Goal: Navigation & Orientation: Find specific page/section

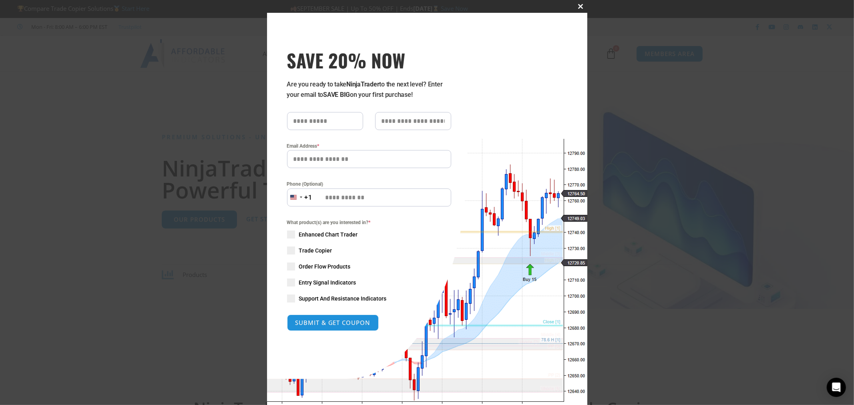
click at [582, 9] on button "Close this module" at bounding box center [580, 6] width 13 height 13
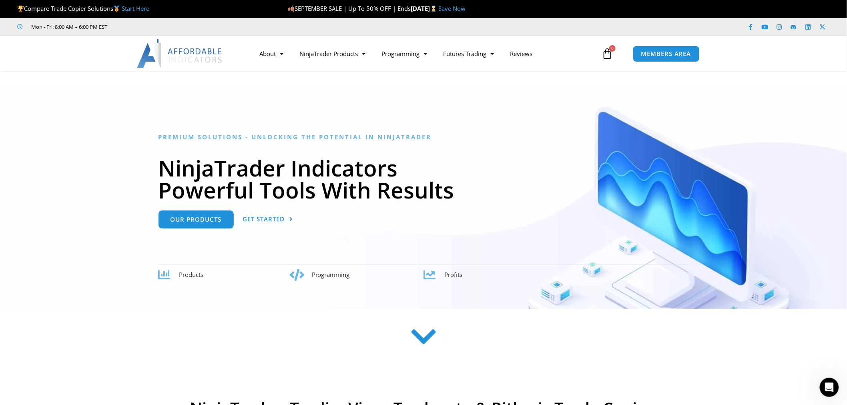
click at [187, 56] on img at bounding box center [180, 53] width 86 height 29
click at [179, 51] on img at bounding box center [180, 53] width 86 height 29
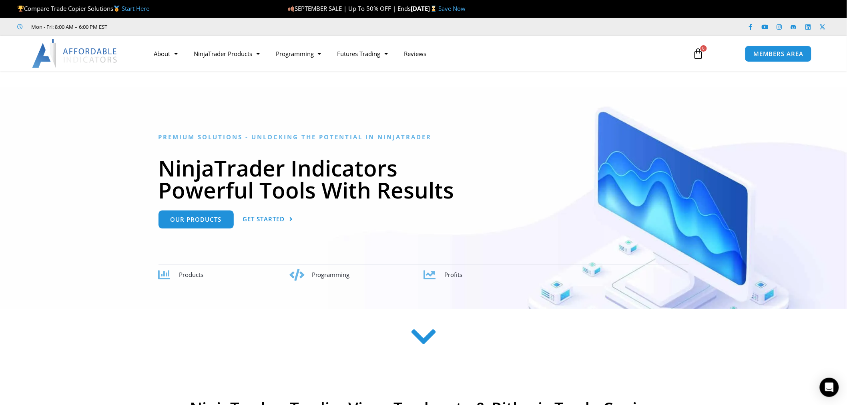
click at [99, 50] on img at bounding box center [75, 53] width 86 height 29
click at [88, 29] on span "Mon - Fri: 8:00 AM – 6:00 PM EST" at bounding box center [69, 27] width 78 height 10
click at [86, 51] on img at bounding box center [75, 53] width 86 height 29
click at [88, 54] on img at bounding box center [75, 53] width 86 height 29
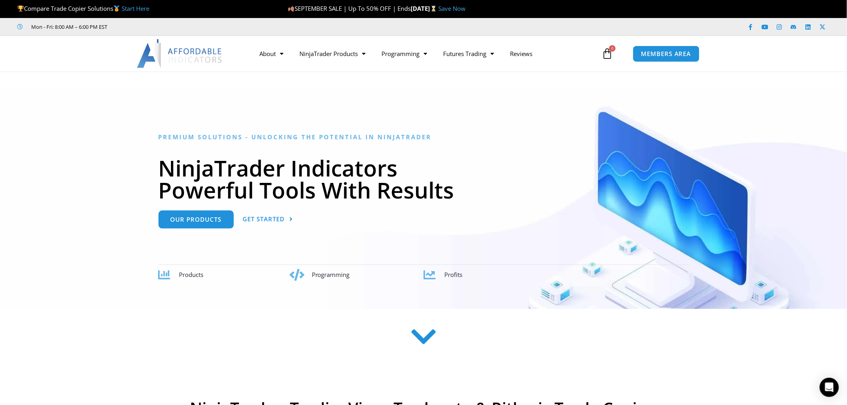
click at [141, 9] on link "Start Here" at bounding box center [136, 8] width 28 height 8
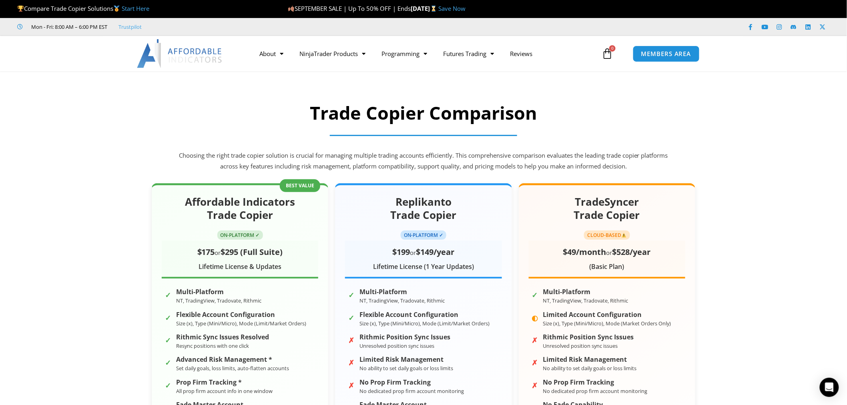
click at [165, 58] on img at bounding box center [180, 53] width 86 height 29
